Goal: Transaction & Acquisition: Purchase product/service

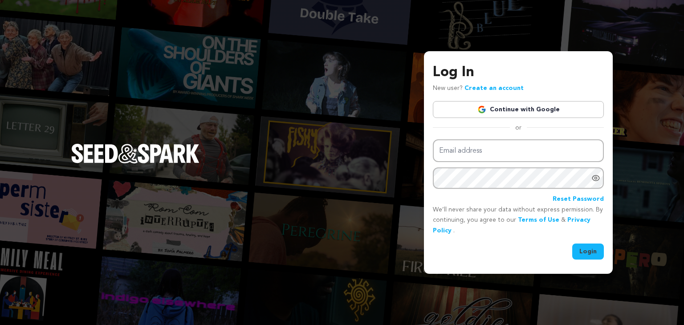
click at [523, 109] on link "Continue with Google" at bounding box center [518, 109] width 171 height 17
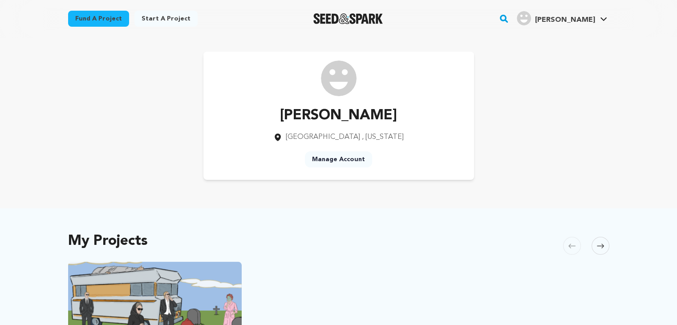
scroll to position [134, 0]
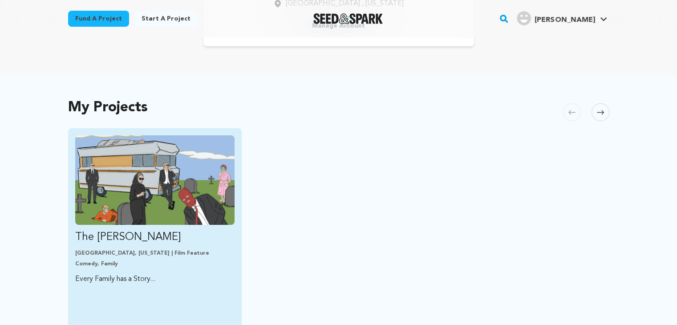
click at [173, 173] on img "Fund The Olsen Cannonball" at bounding box center [155, 179] width 160 height 89
